Goal: Check status

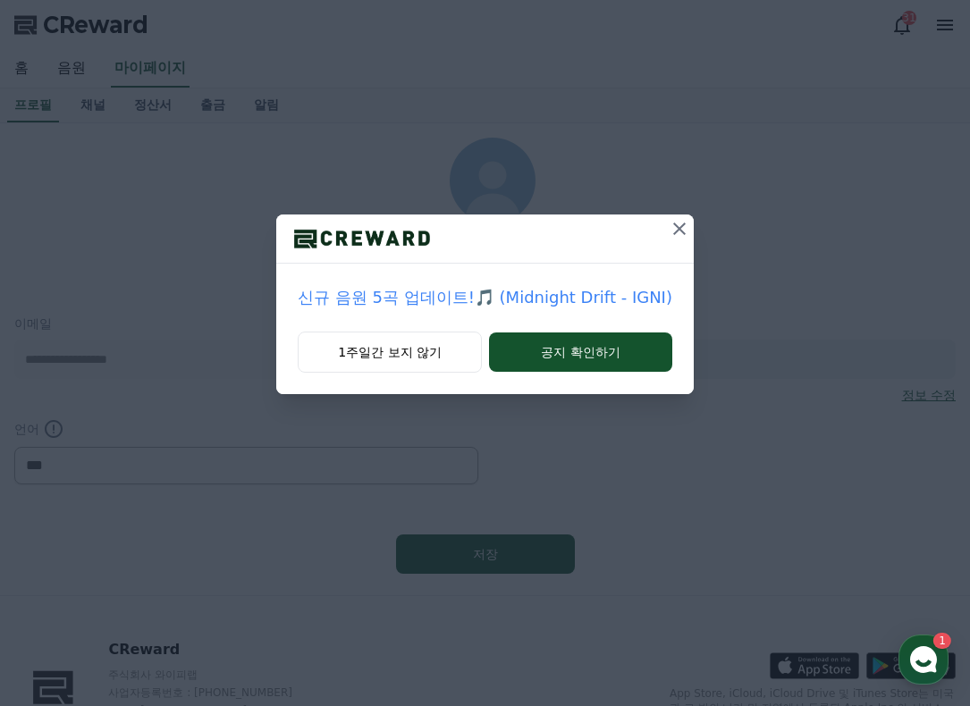
select select "**********"
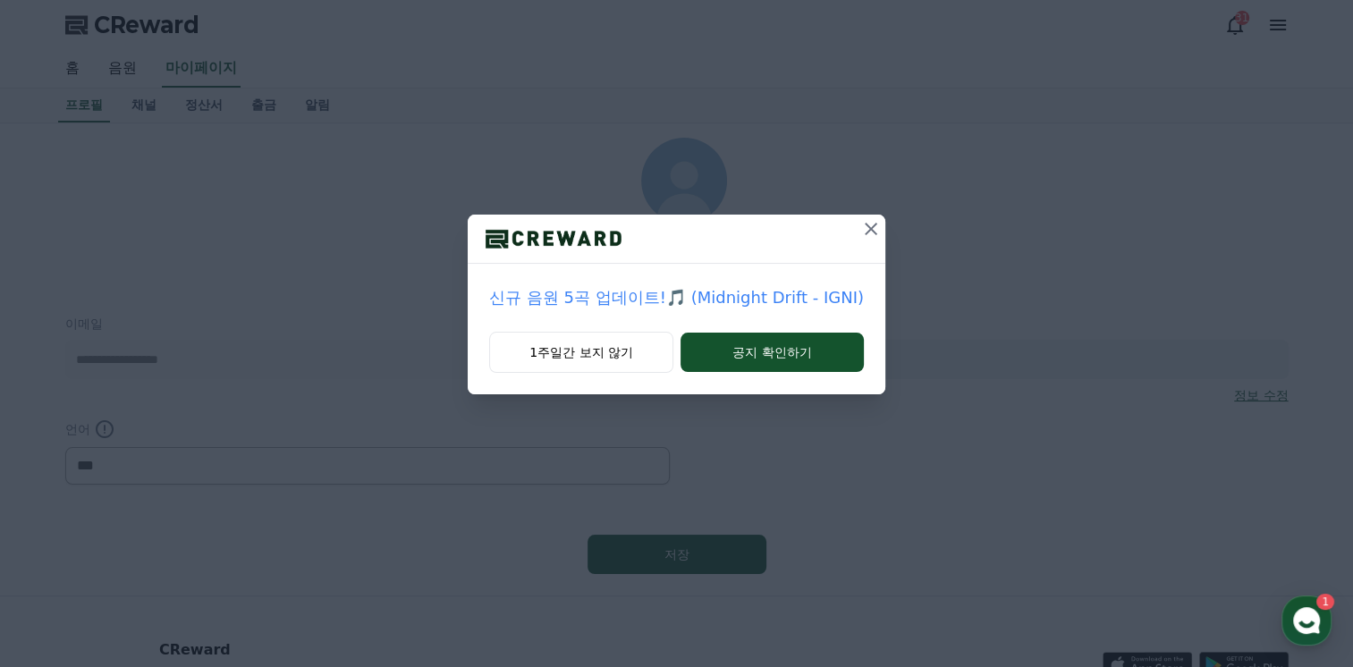
click at [867, 227] on icon at bounding box center [871, 229] width 13 height 13
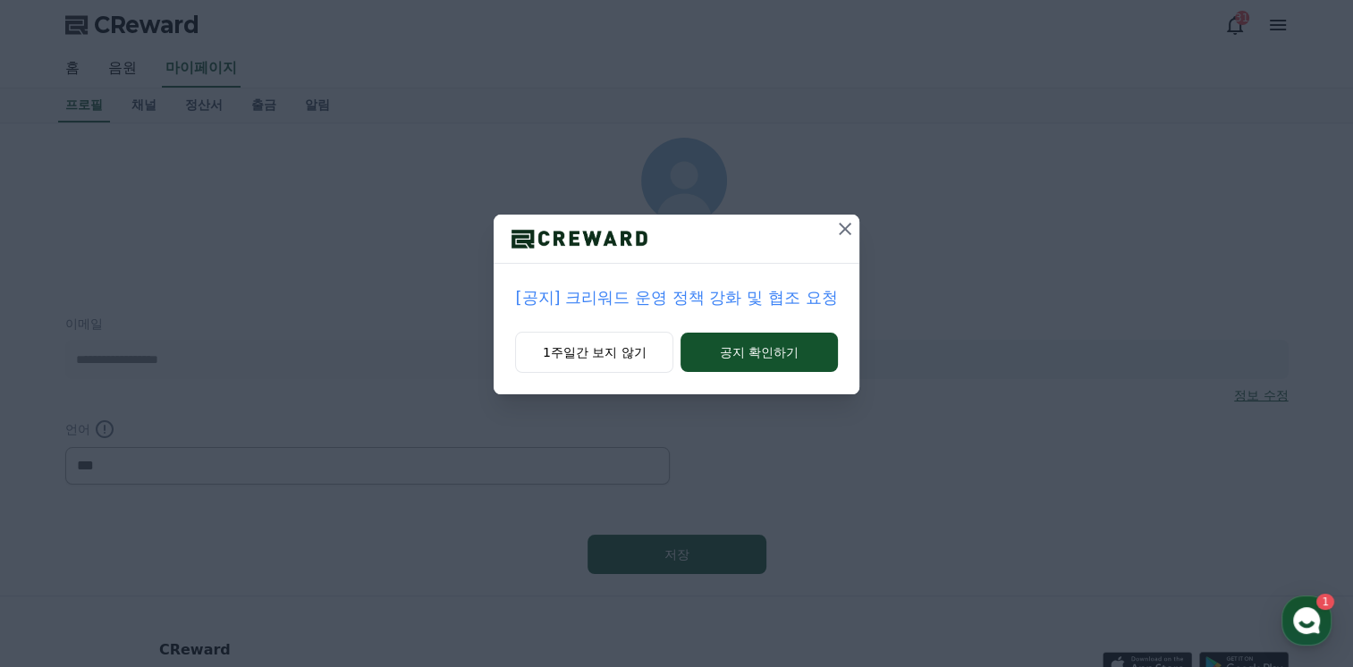
click at [847, 230] on icon at bounding box center [845, 229] width 13 height 13
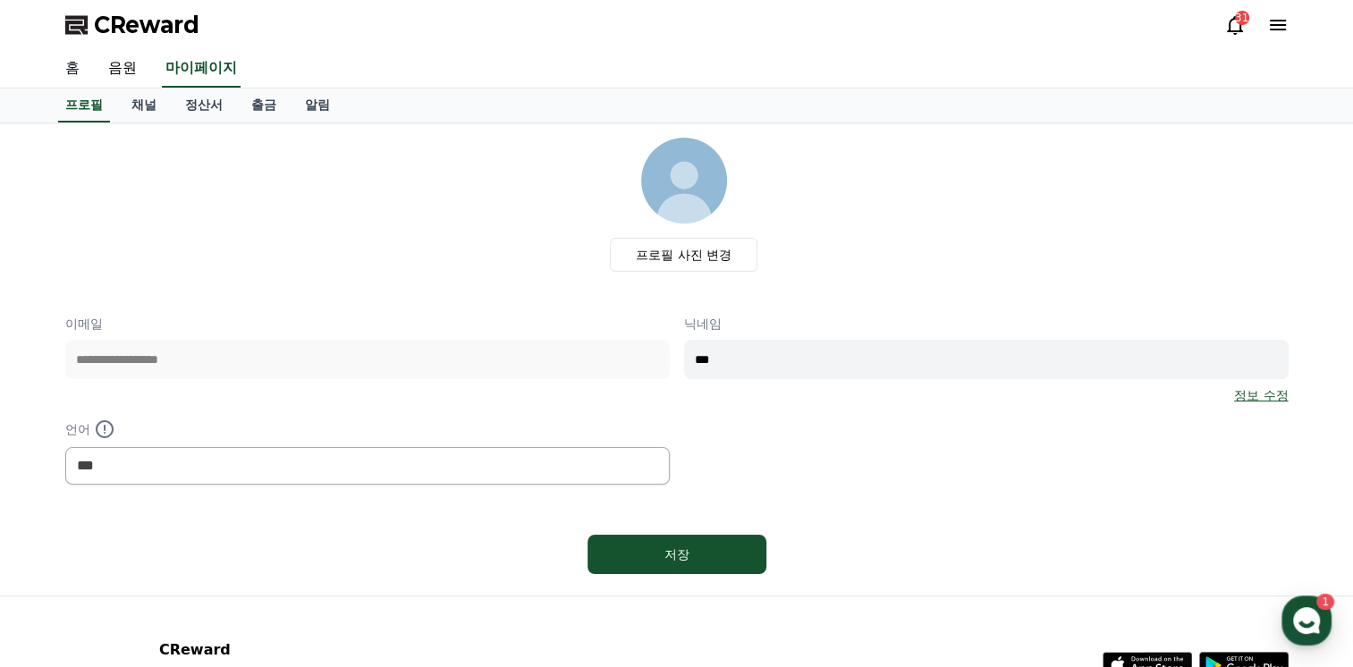
click at [70, 72] on link "홈" at bounding box center [72, 69] width 43 height 38
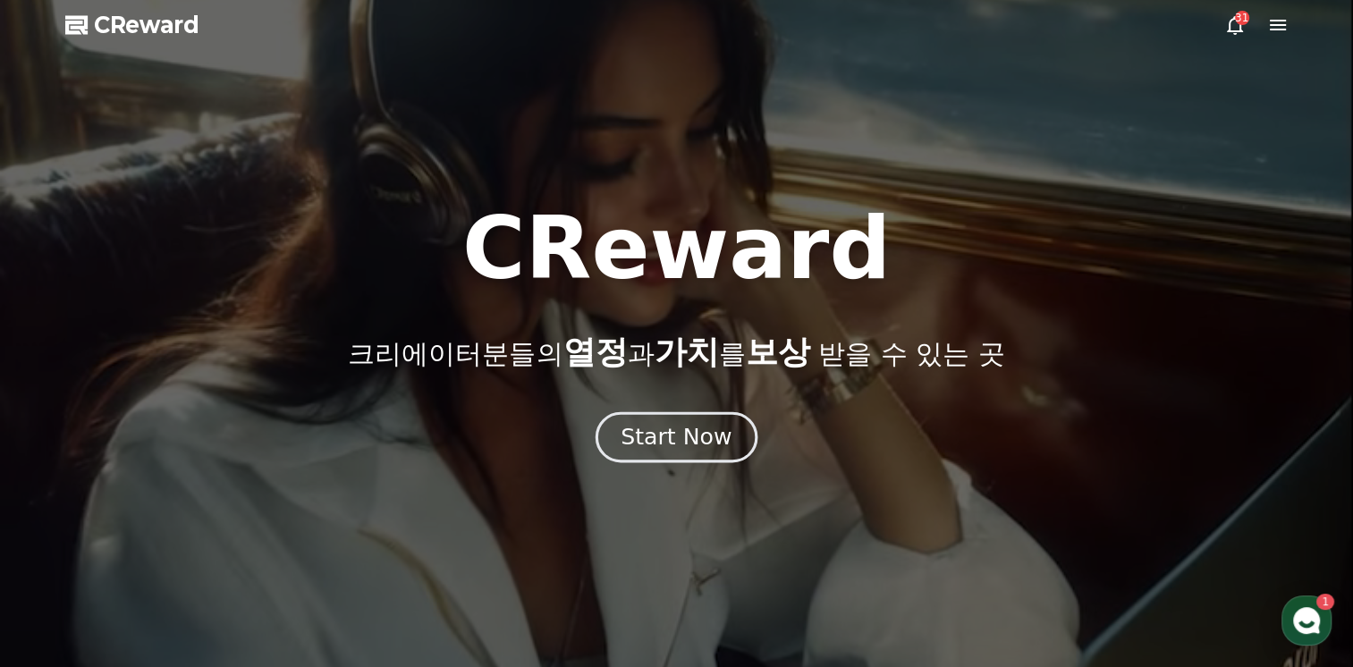
click at [678, 448] on div "Start Now" at bounding box center [675, 437] width 111 height 30
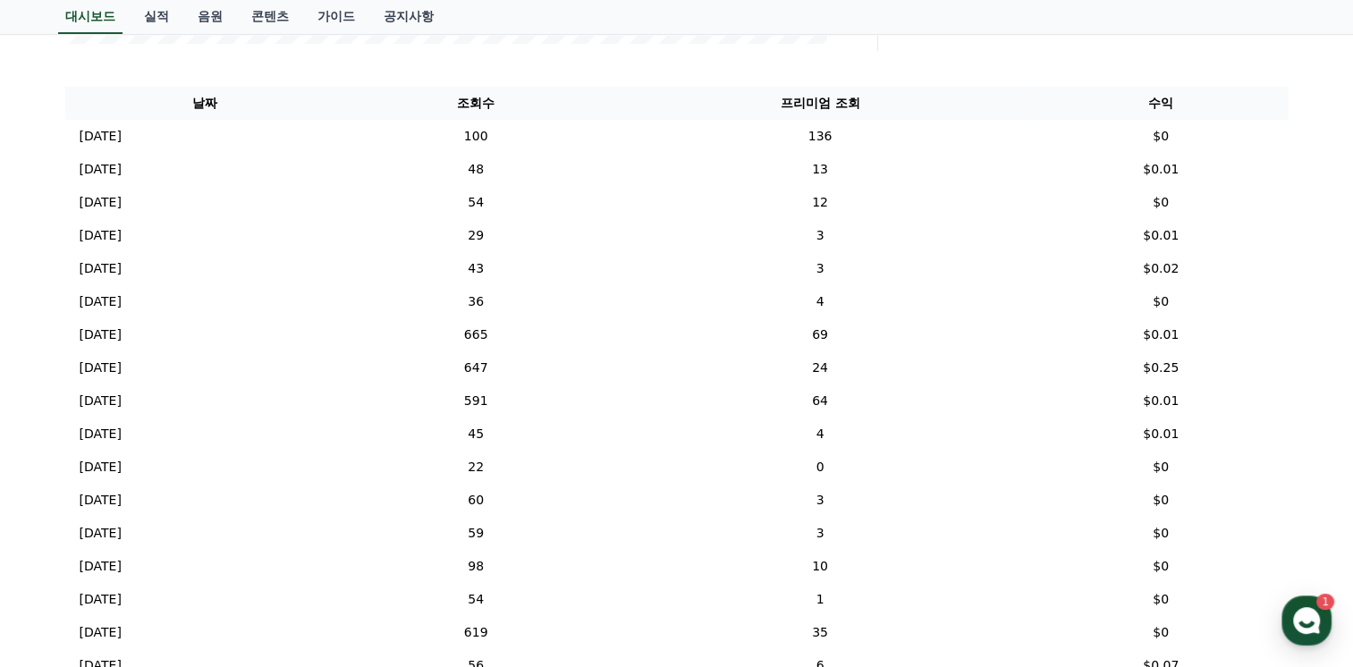
scroll to position [648, 0]
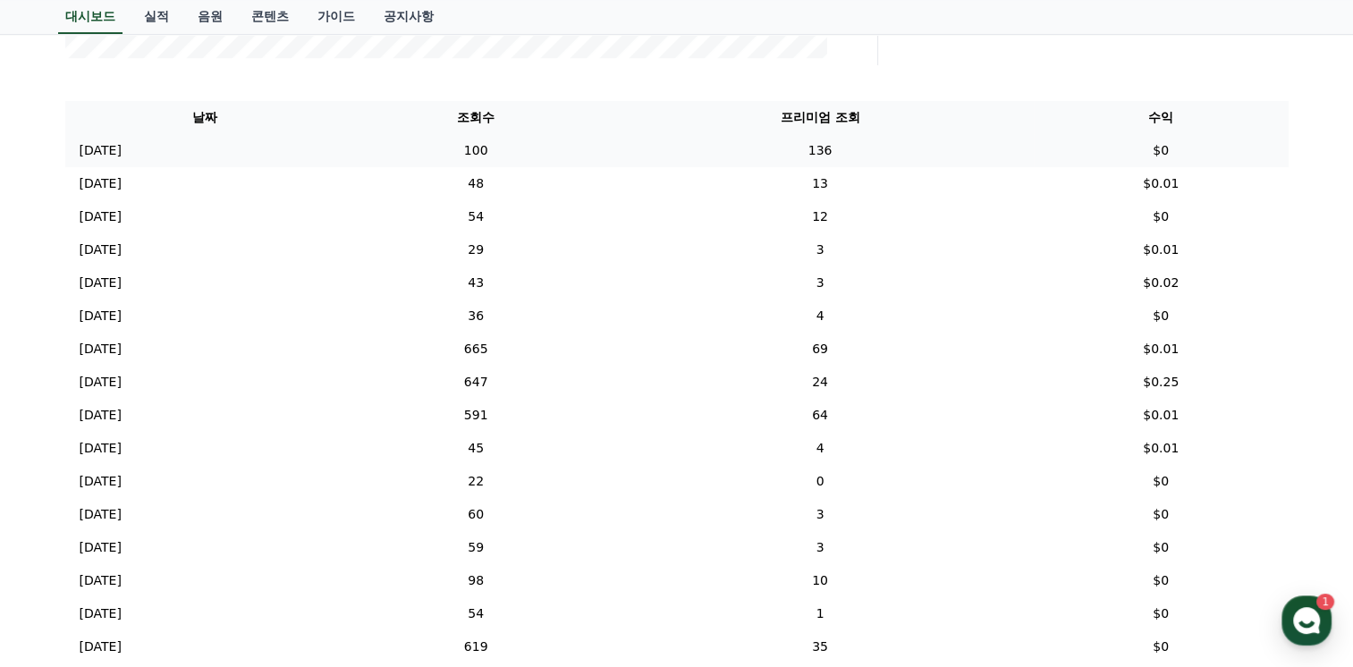
click at [114, 152] on p "[DATE]" at bounding box center [101, 150] width 42 height 19
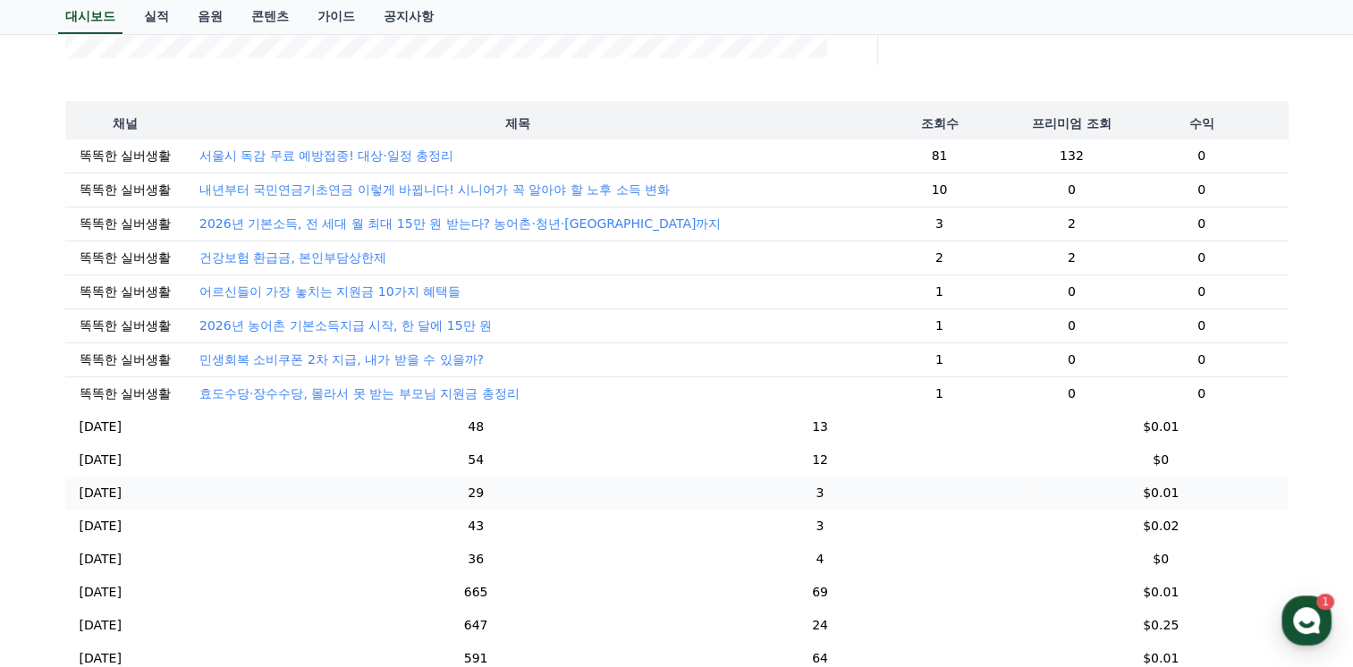
scroll to position [89, 0]
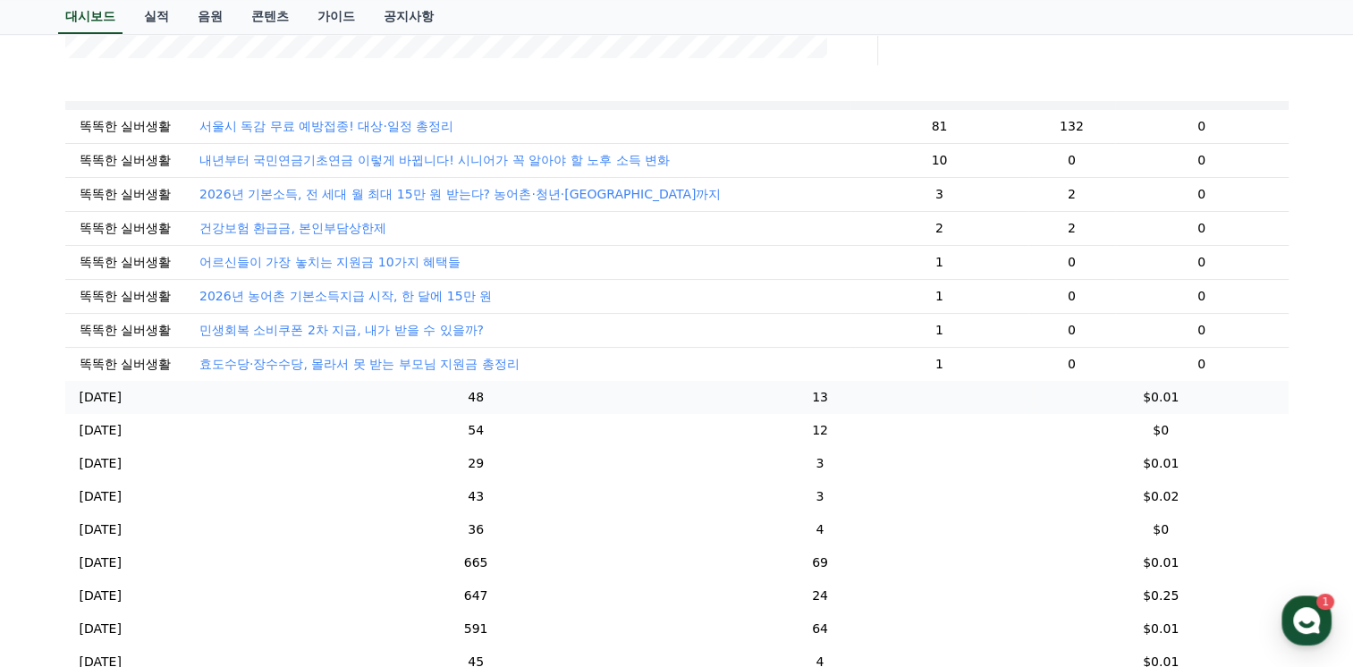
click at [87, 406] on p "[DATE]" at bounding box center [101, 397] width 42 height 19
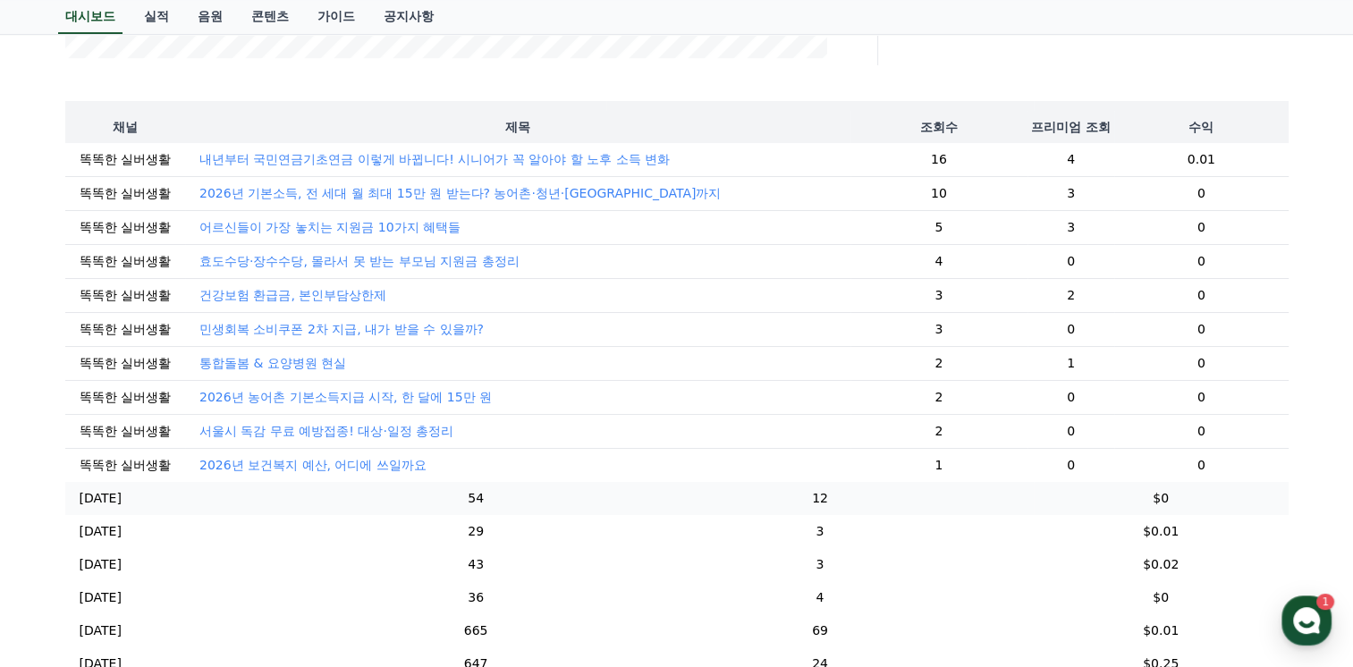
click at [119, 508] on p "[DATE]" at bounding box center [101, 498] width 42 height 19
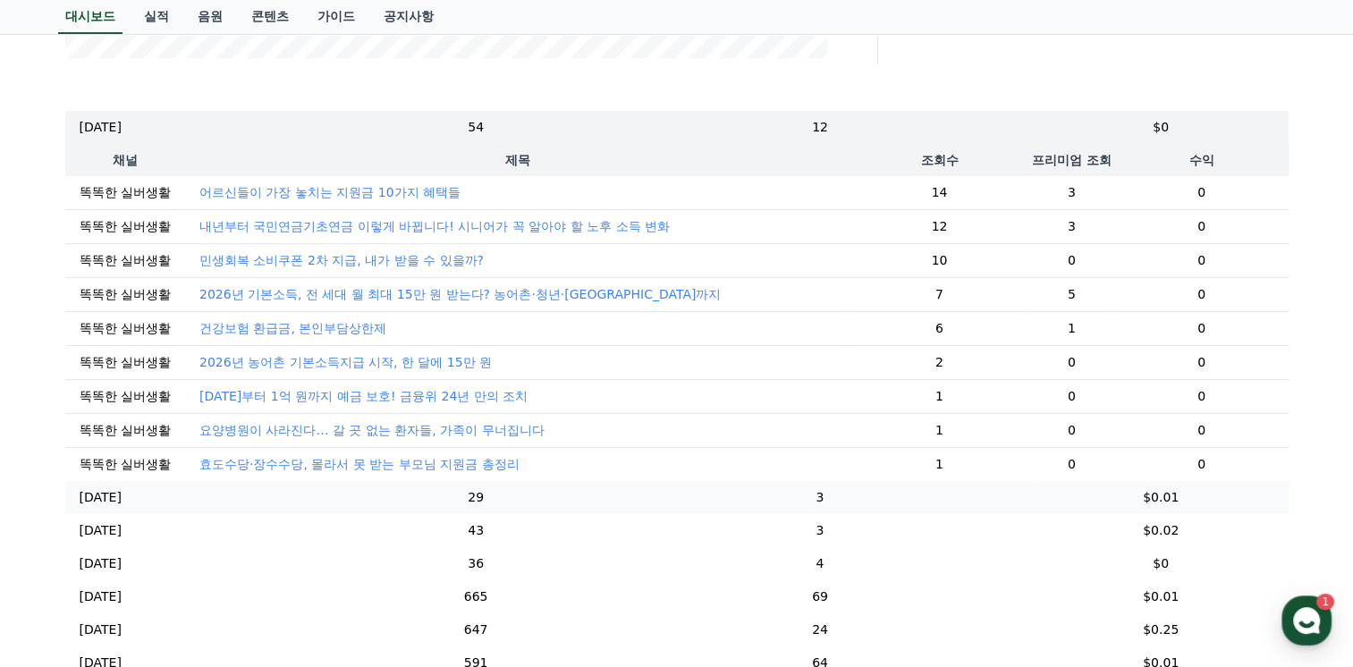
click at [118, 507] on p "[DATE]" at bounding box center [101, 497] width 42 height 19
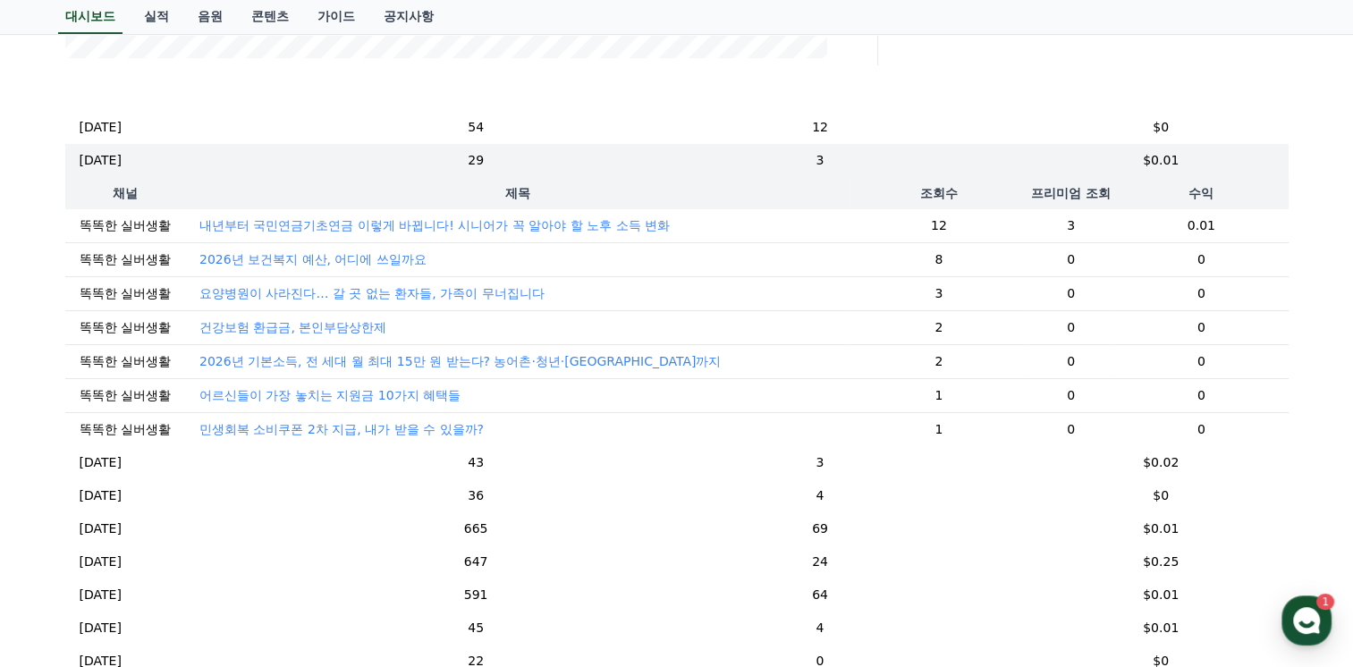
click at [115, 397] on td "똑똑한 실버생활" at bounding box center [125, 395] width 120 height 34
click at [93, 128] on p "[DATE]" at bounding box center [101, 127] width 42 height 19
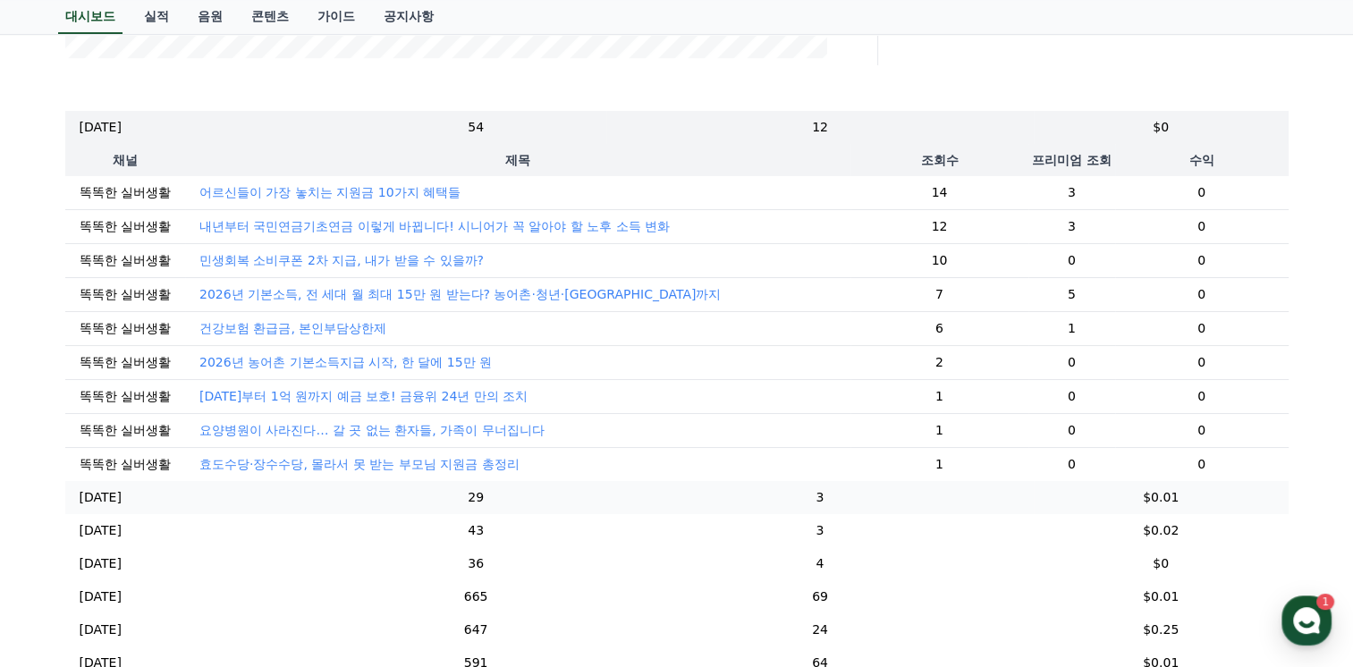
click at [93, 506] on p "[DATE]" at bounding box center [101, 497] width 42 height 19
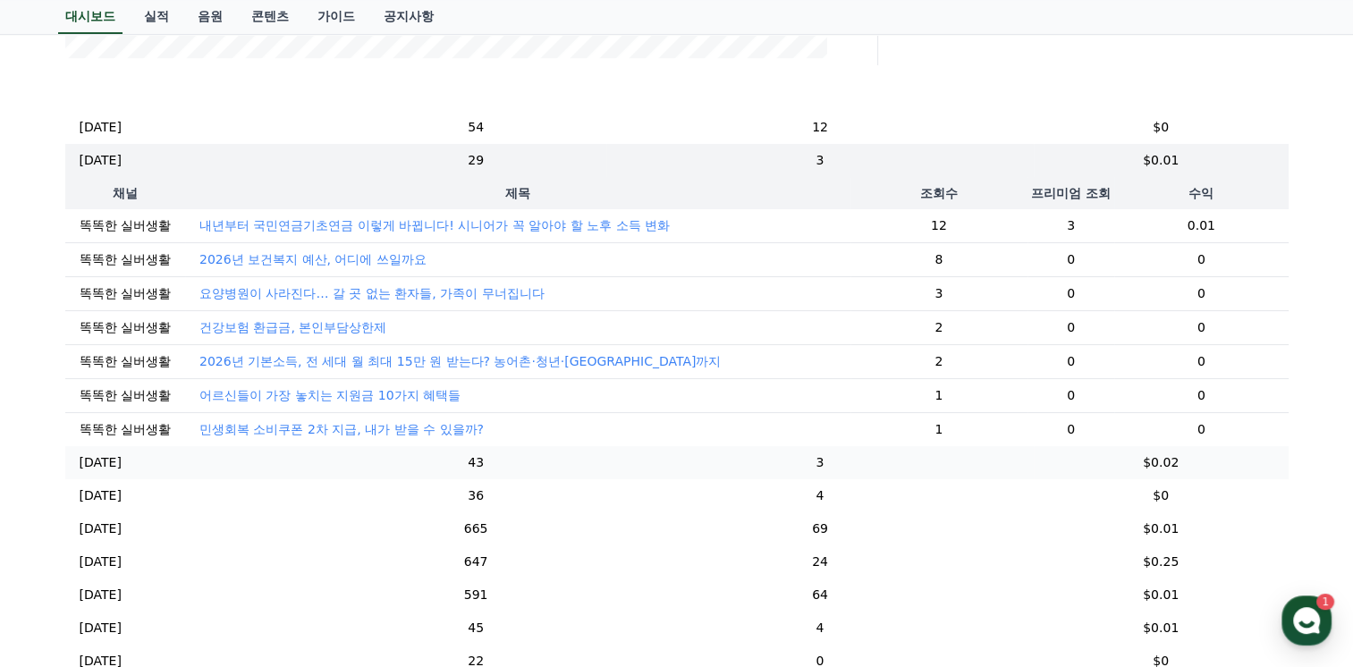
click at [106, 472] on p "[DATE]" at bounding box center [101, 462] width 42 height 19
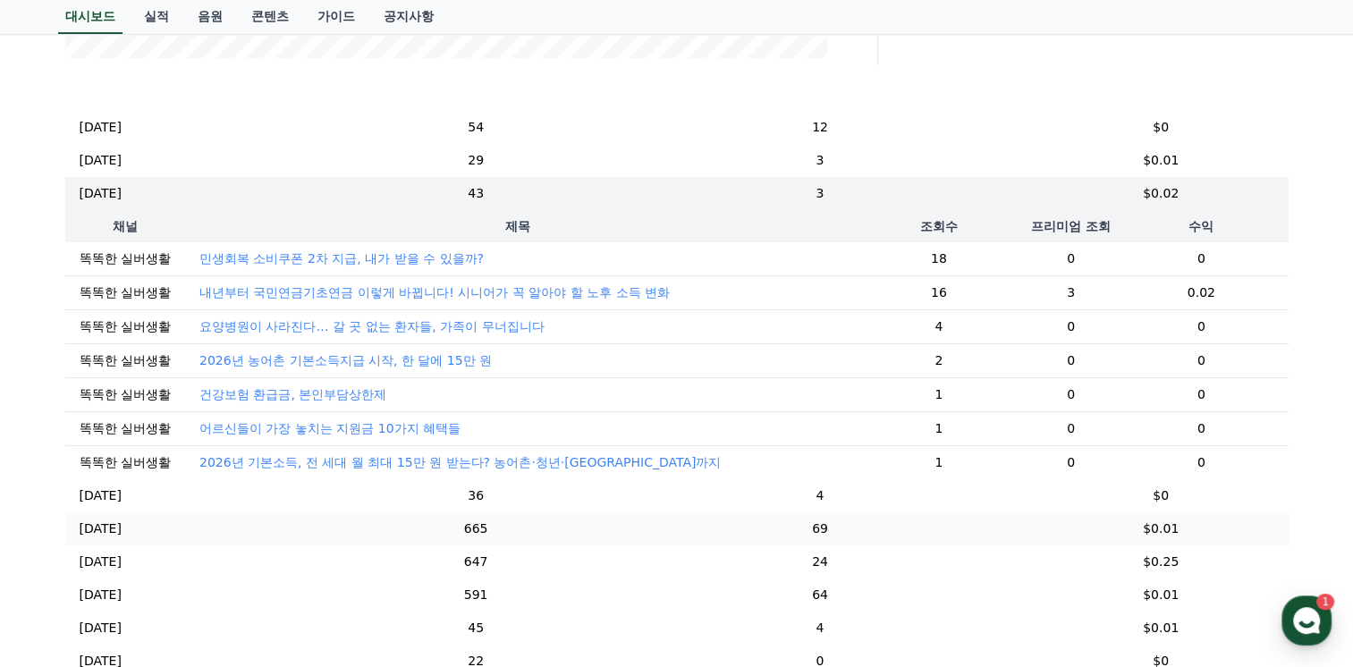
click at [97, 538] on p "[DATE]" at bounding box center [101, 528] width 42 height 19
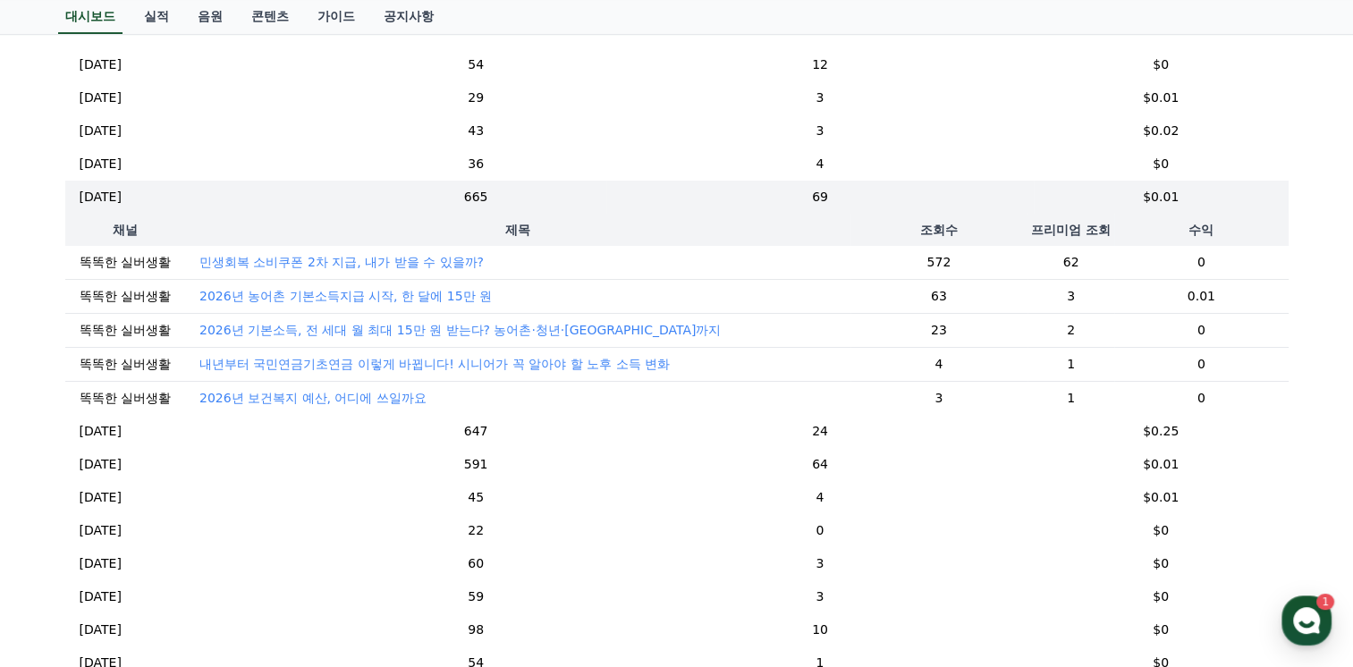
scroll to position [738, 0]
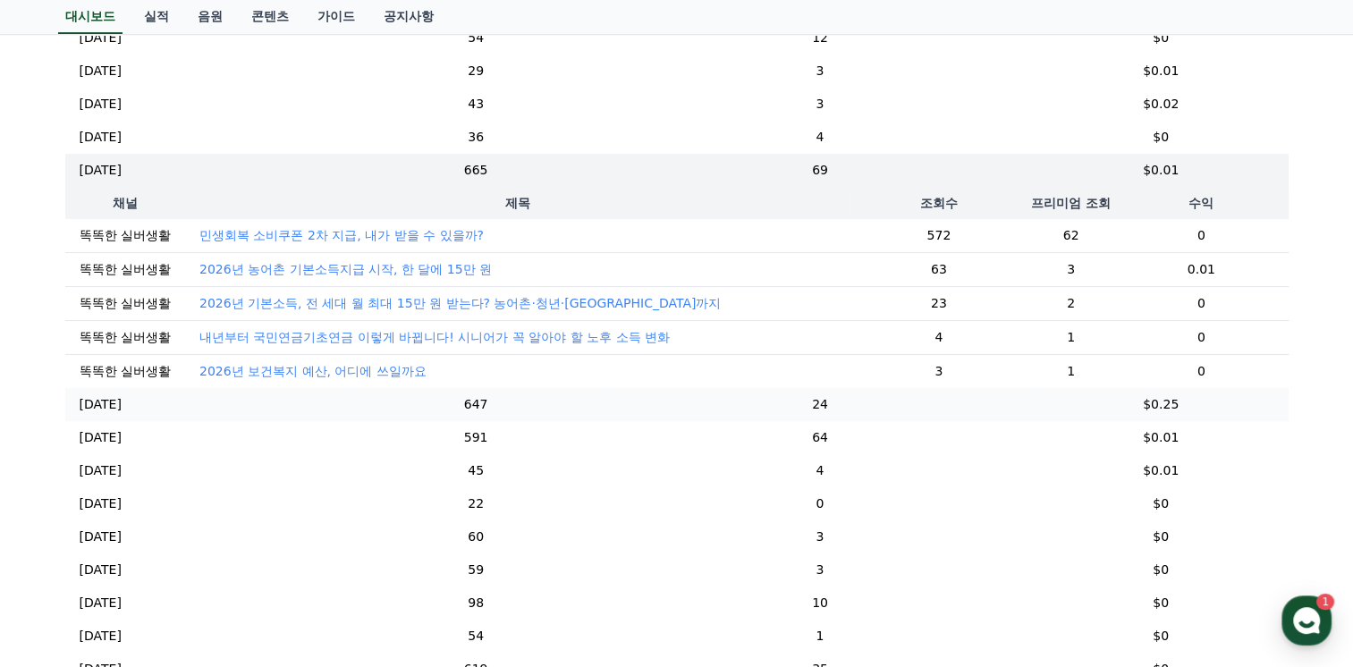
click at [96, 414] on p "[DATE]" at bounding box center [101, 404] width 42 height 19
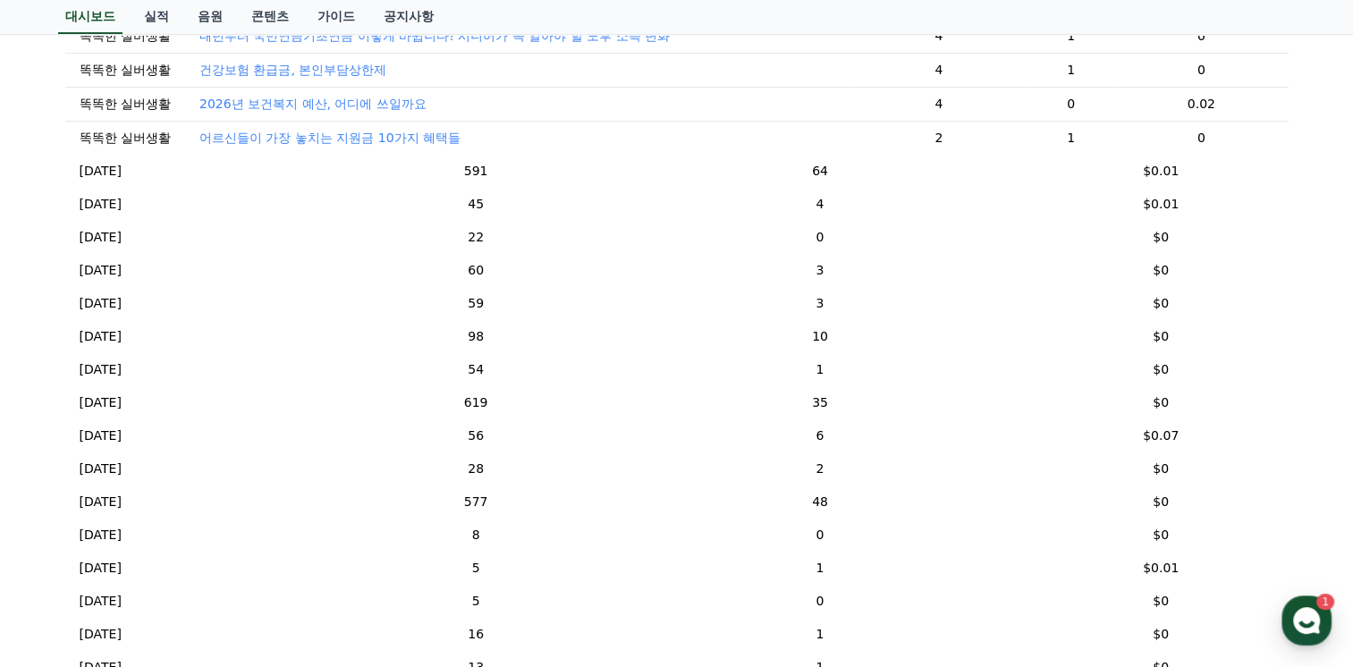
scroll to position [402, 0]
